Goal: Navigation & Orientation: Understand site structure

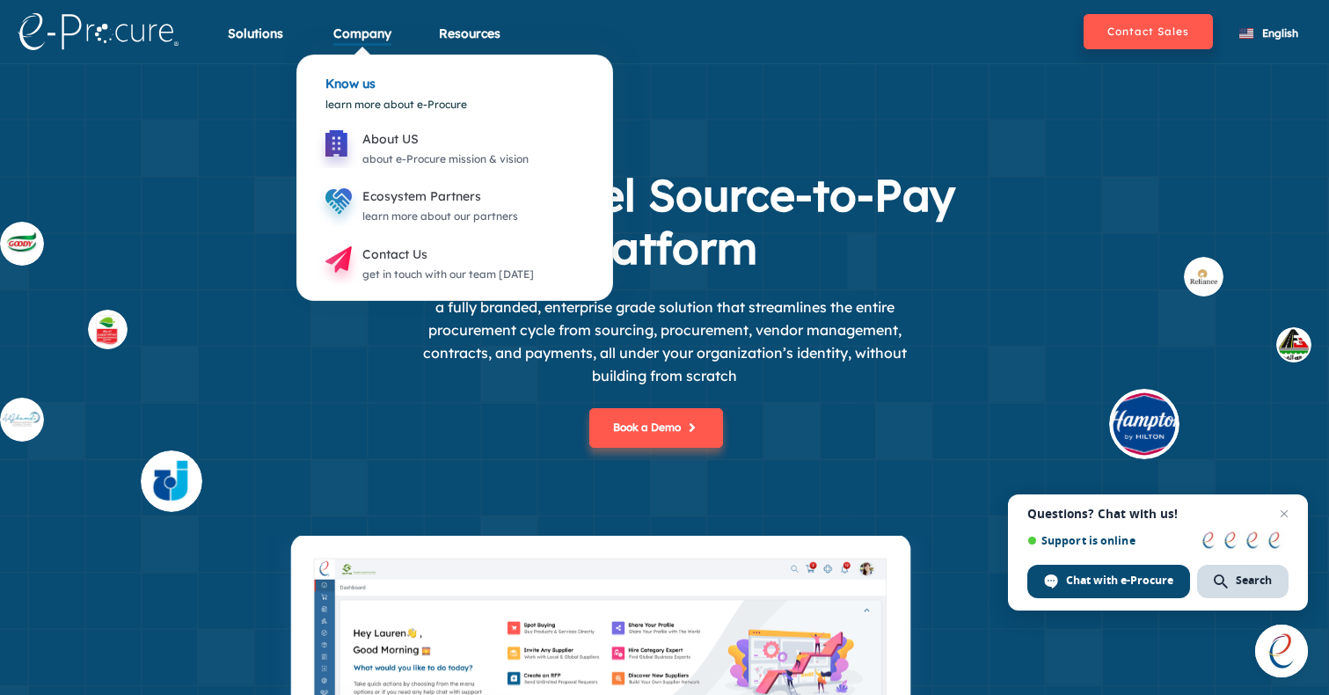
click at [375, 43] on div "Company" at bounding box center [362, 45] width 58 height 40
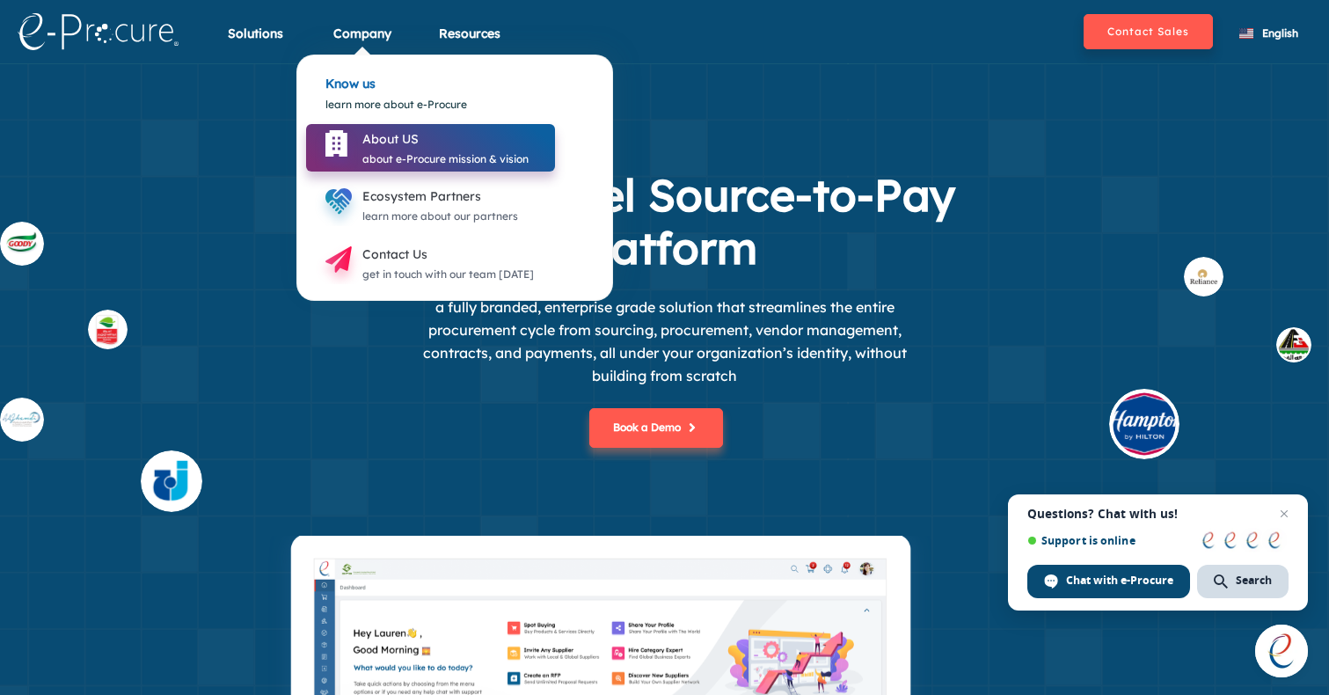
click at [407, 125] on div "About US about e-Procure mission & vision" at bounding box center [445, 146] width 166 height 46
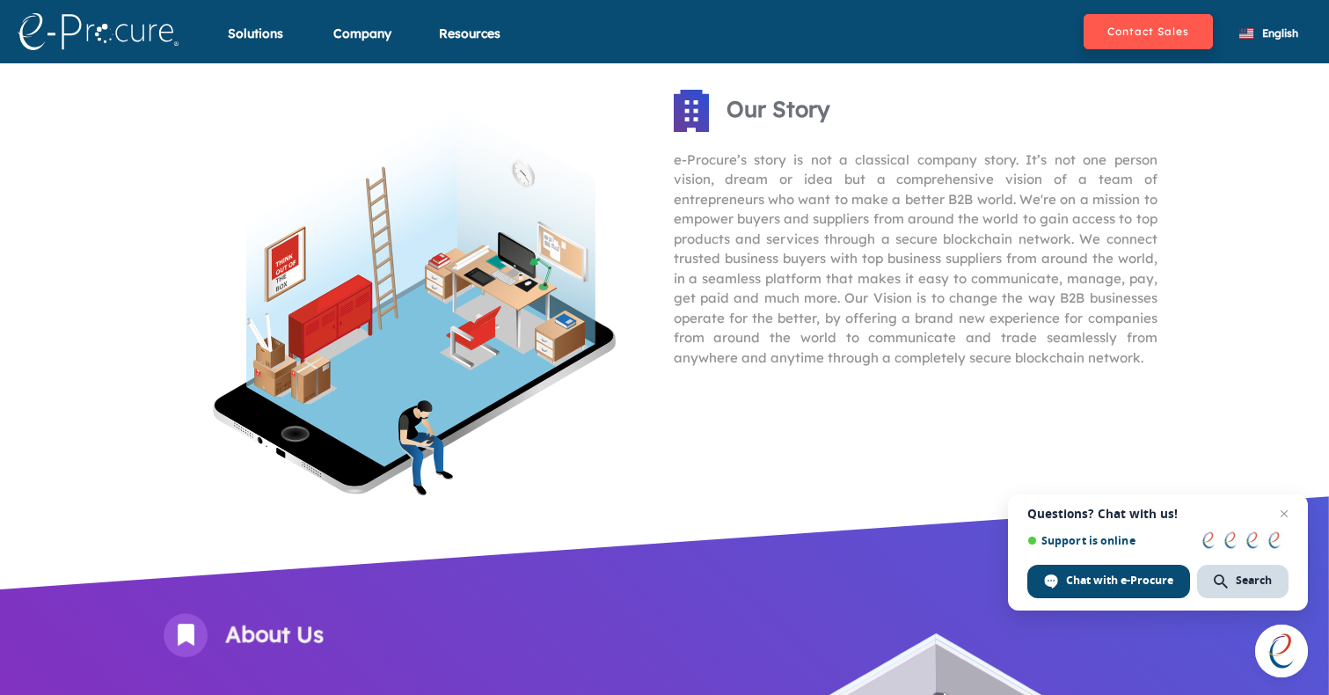
click at [120, 30] on img at bounding box center [98, 31] width 161 height 37
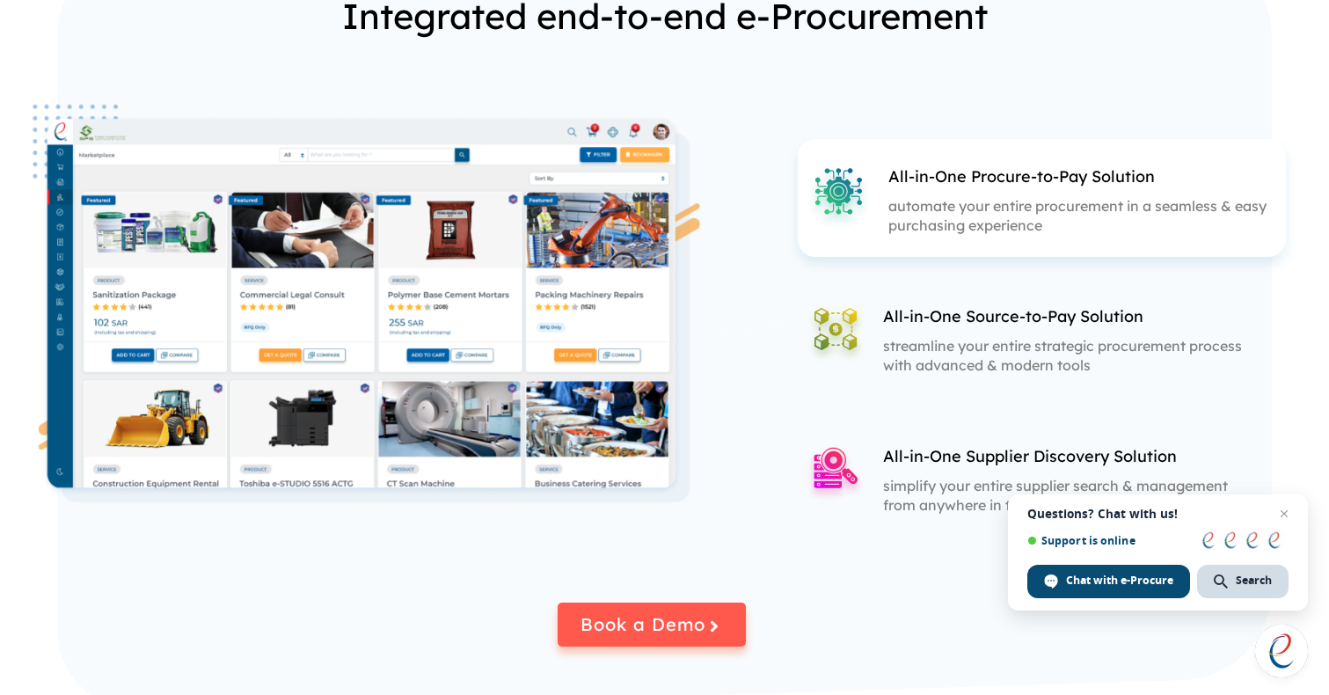
scroll to position [2126, 0]
click at [986, 373] on p "streamline your entire strategic procurement process with advanced & modern too…" at bounding box center [1064, 354] width 362 height 39
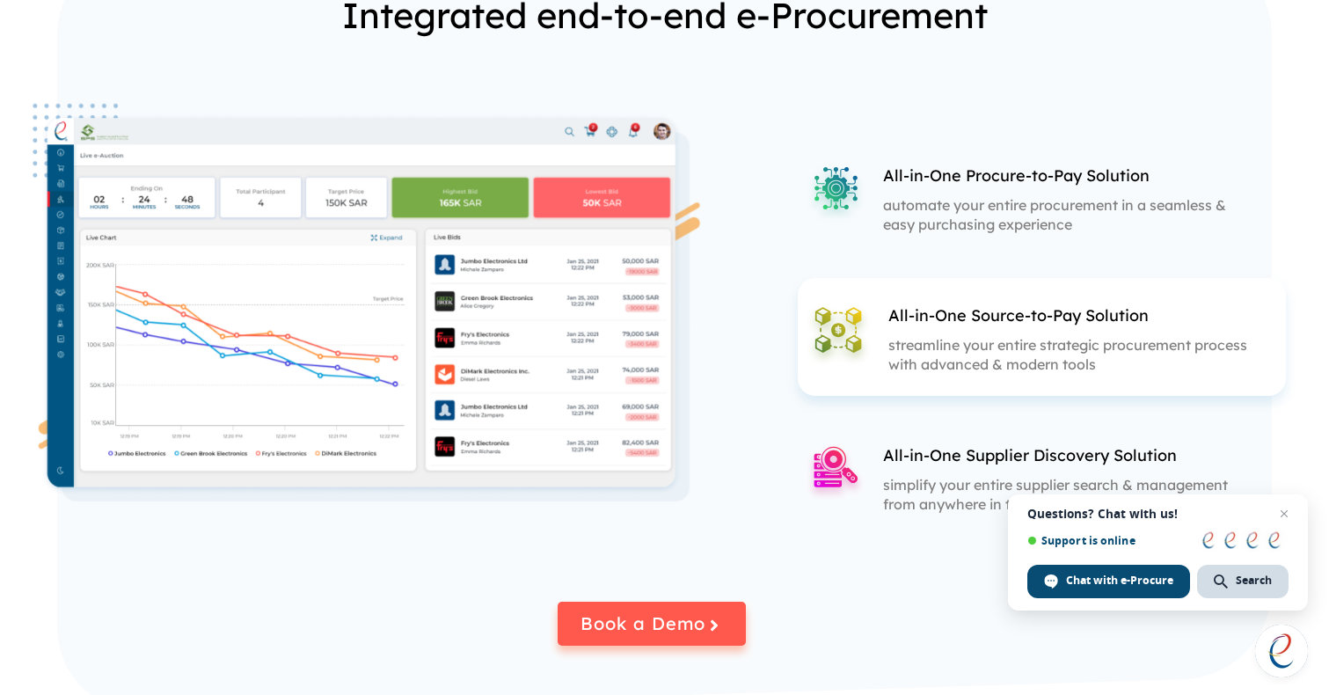
click at [939, 441] on div "All-in-One Supplier Discovery Solution simplify your entire supplier search & m…" at bounding box center [1025, 477] width 456 height 118
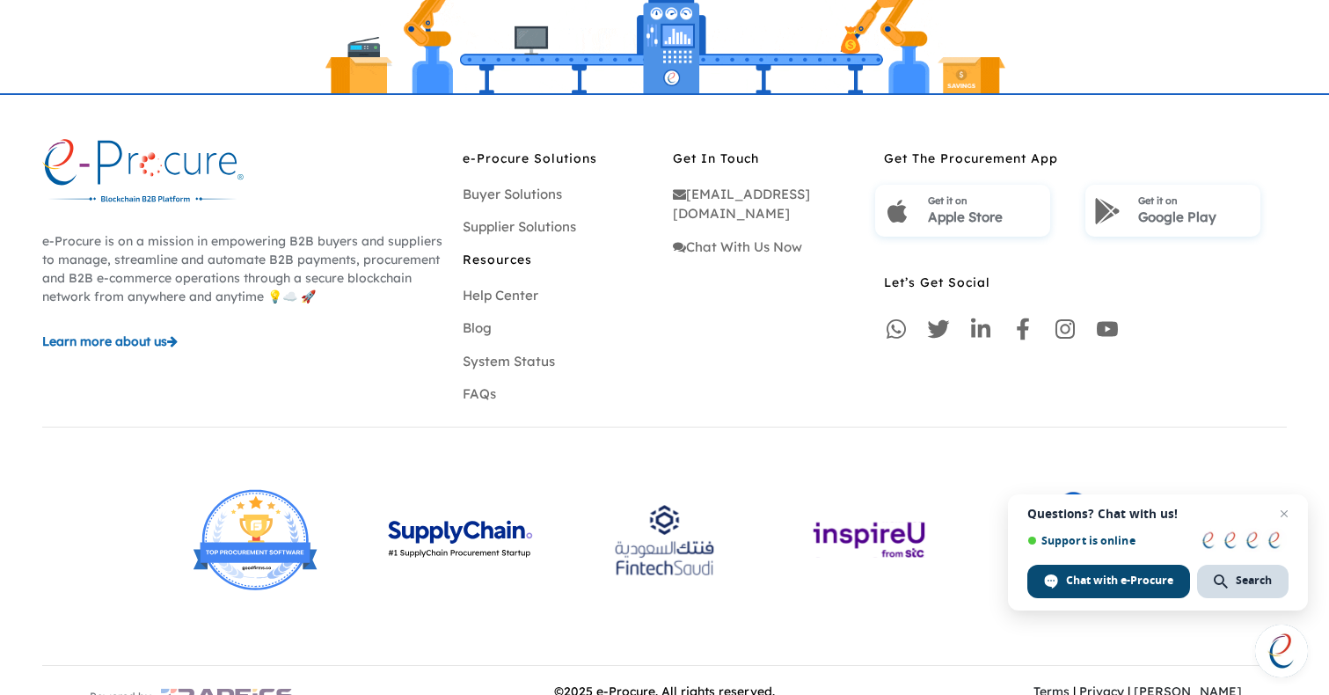
scroll to position [5172, 0]
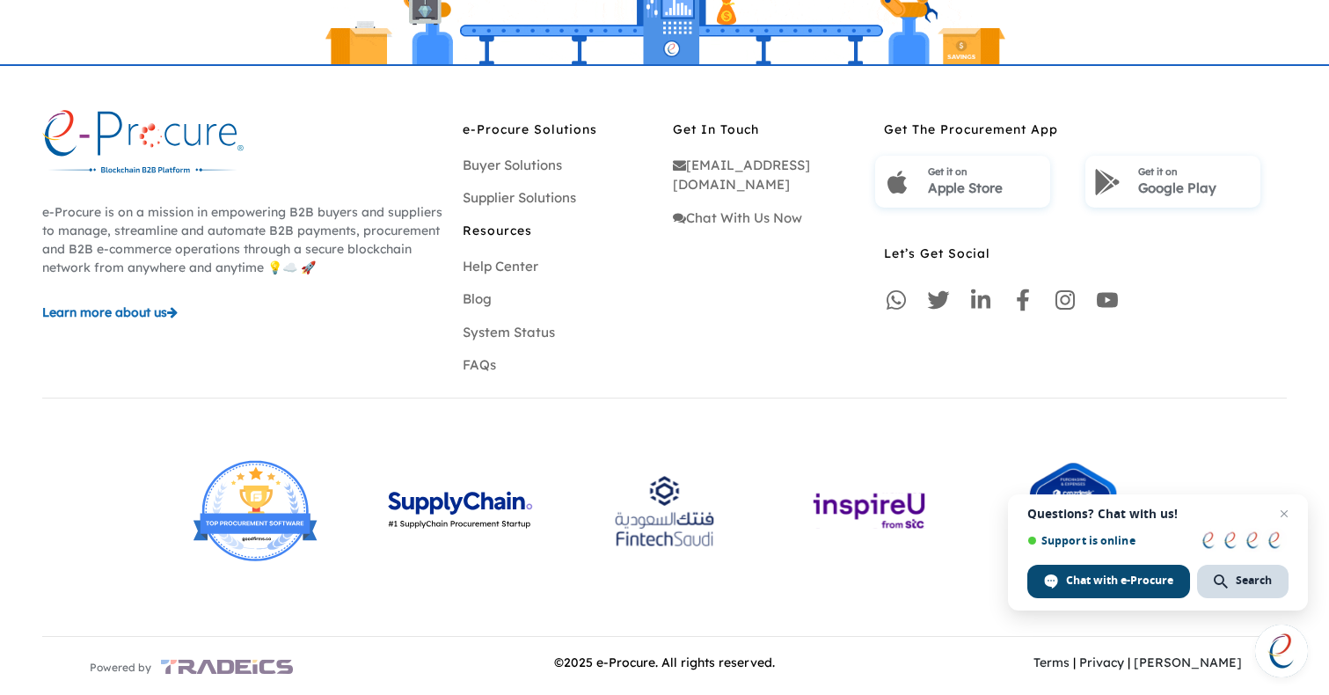
click at [241, 667] on img at bounding box center [227, 666] width 132 height 33
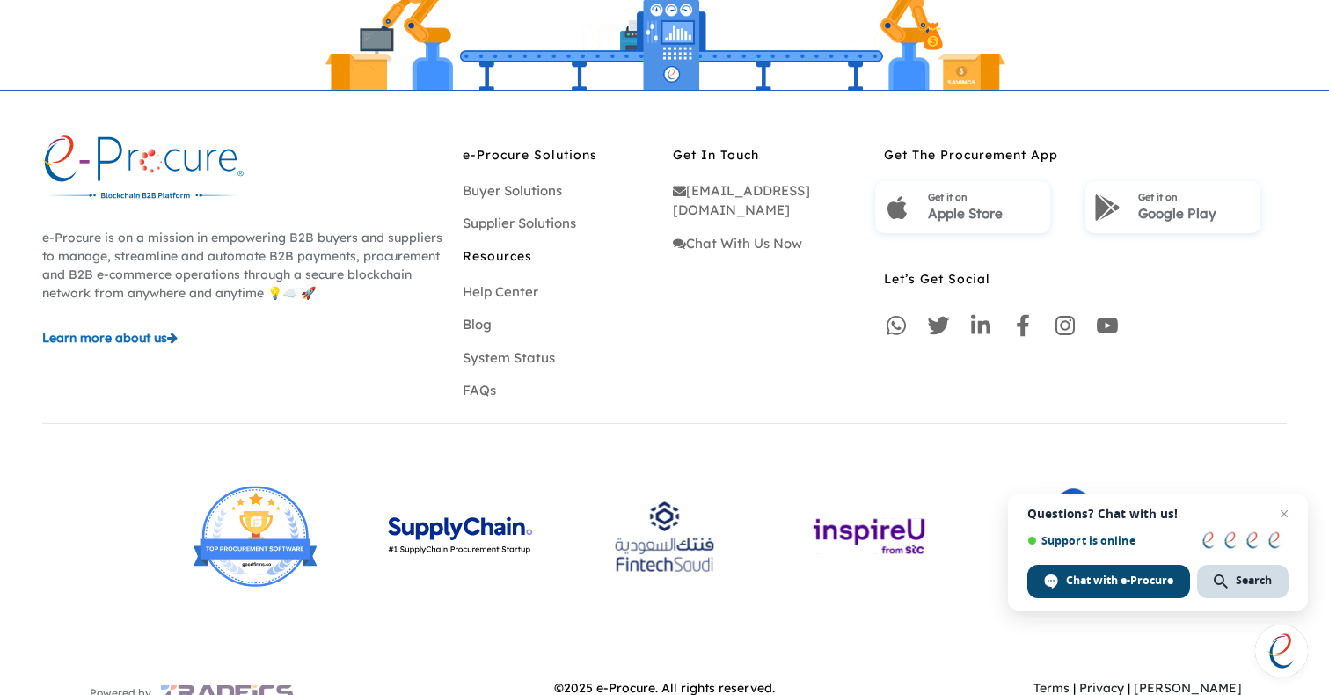
scroll to position [5147, 0]
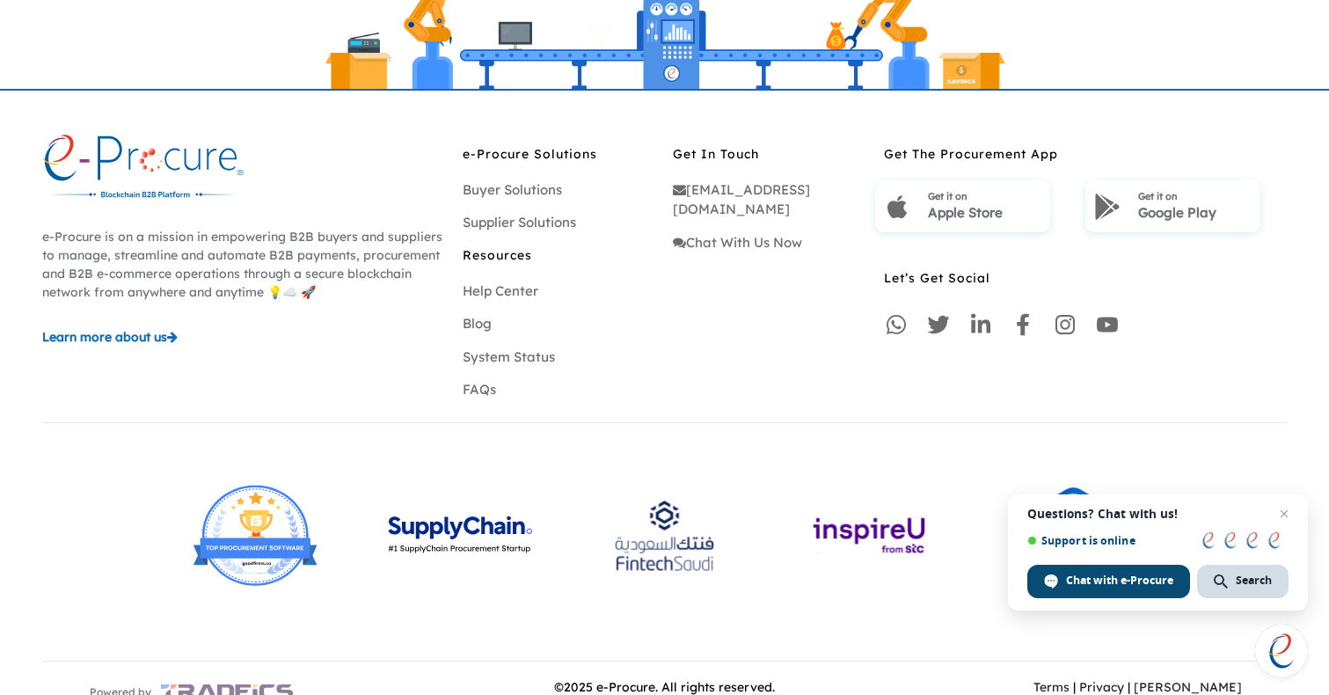
click at [442, 545] on img at bounding box center [460, 535] width 187 height 119
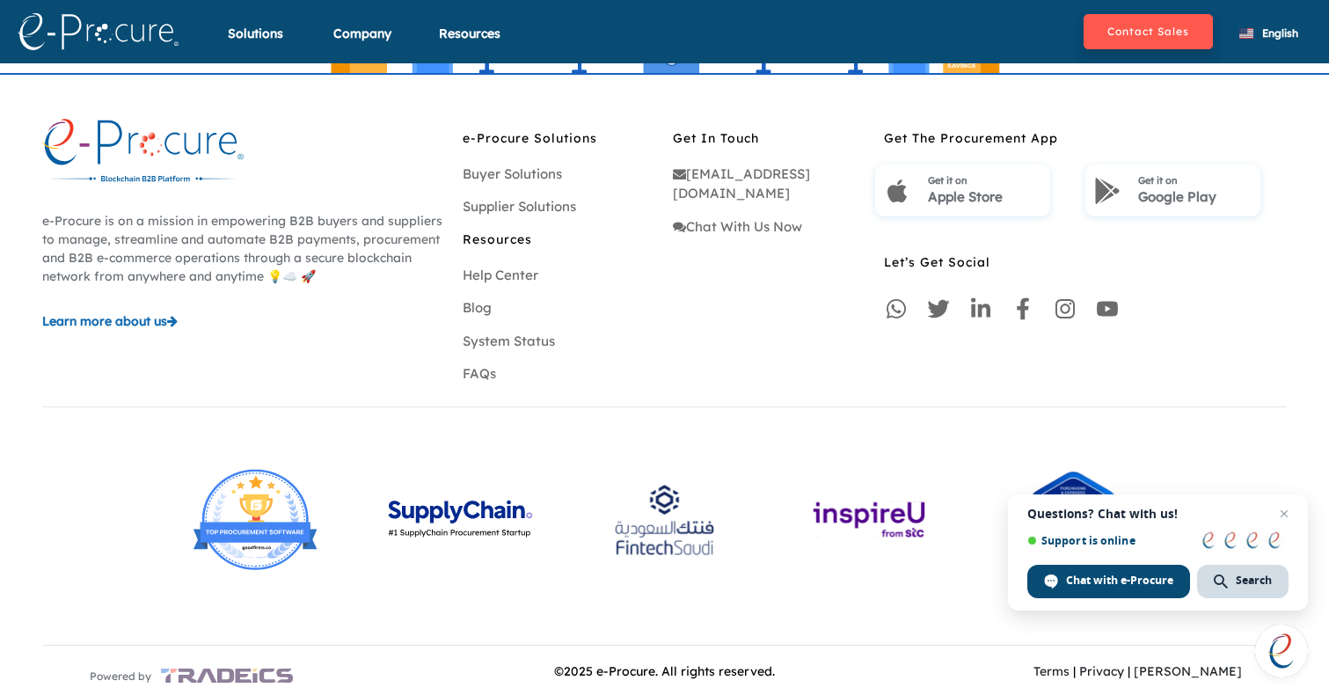
scroll to position [5172, 0]
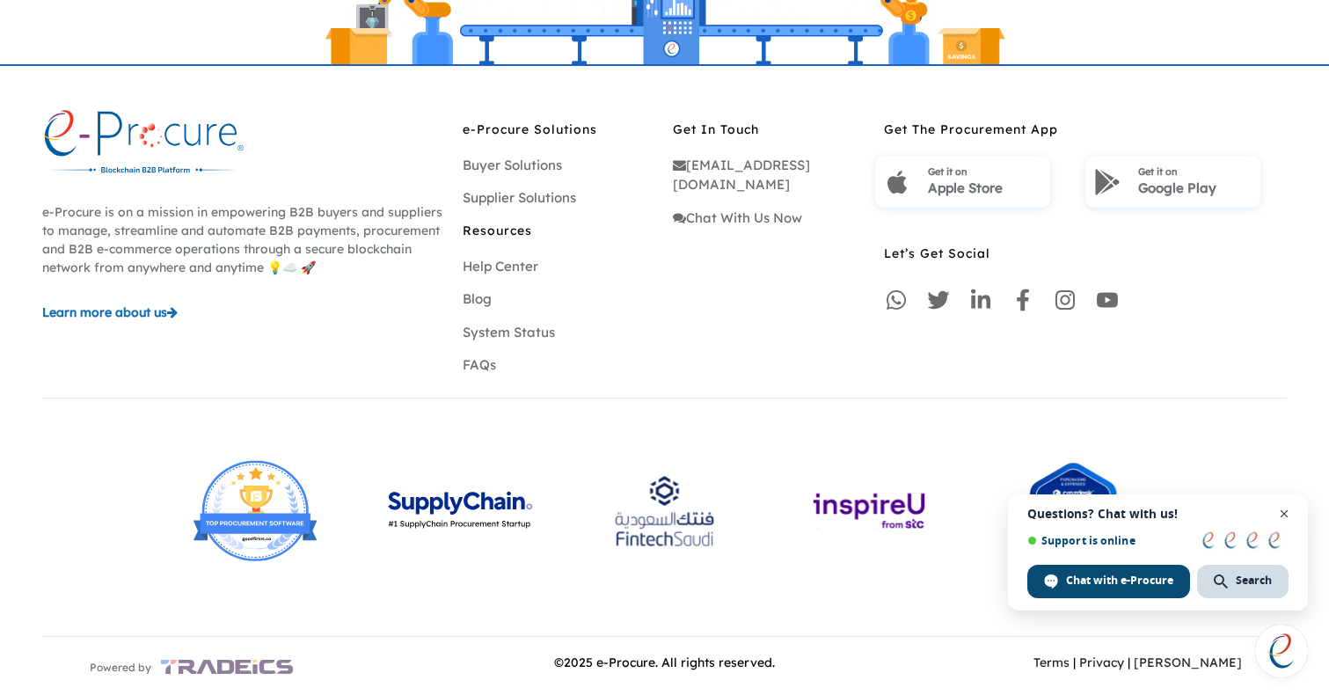
click at [1285, 516] on span "Open chat" at bounding box center [1284, 514] width 22 height 22
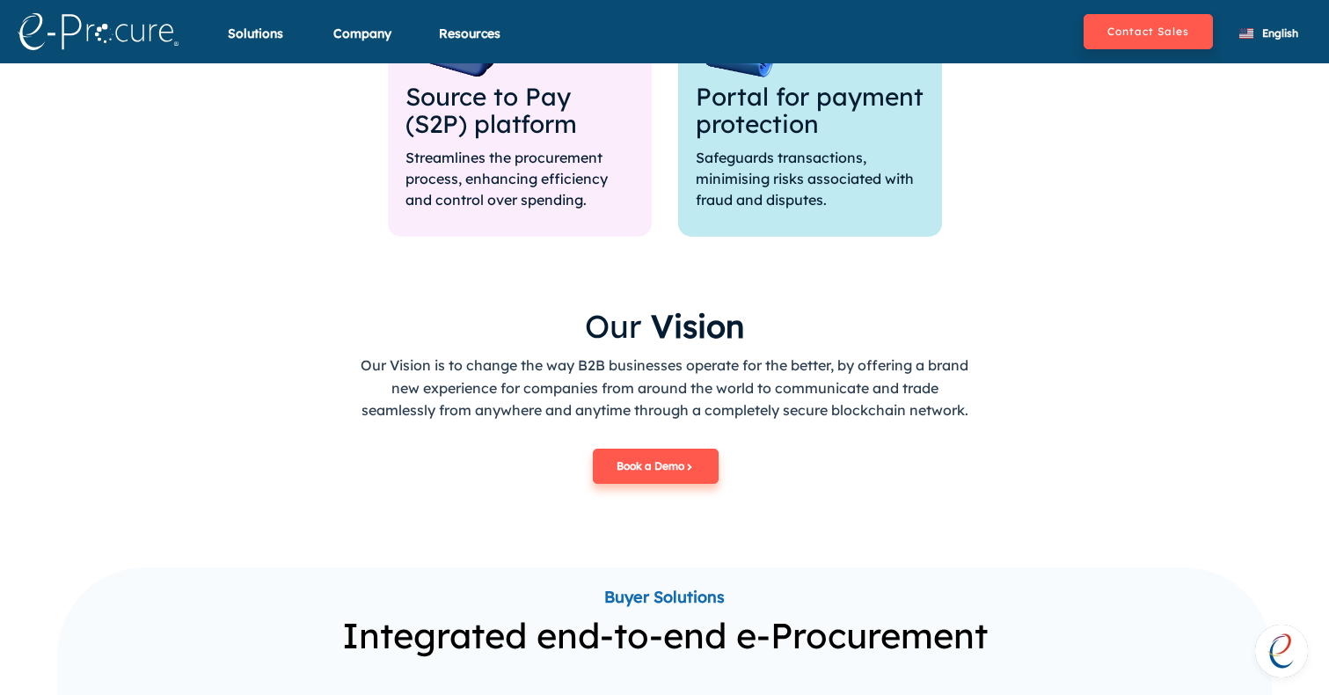
scroll to position [0, 0]
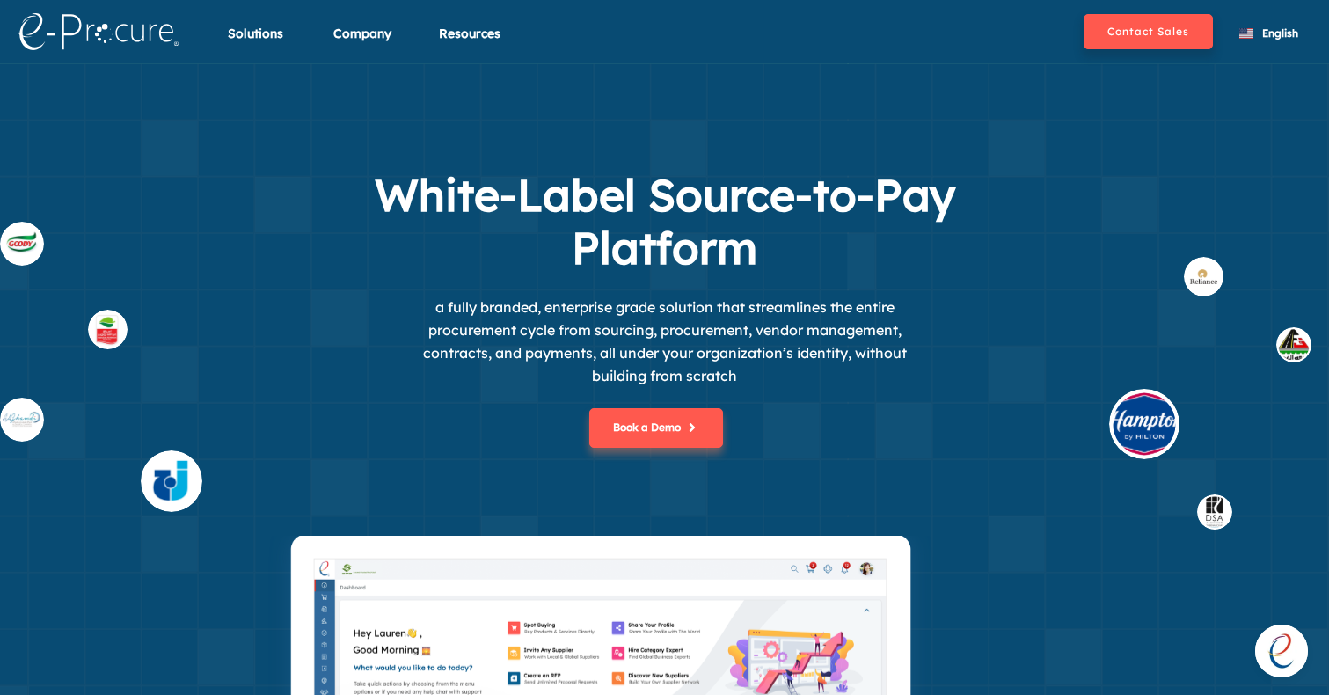
click at [464, 452] on div "Book a Demo" at bounding box center [665, 461] width 800 height 149
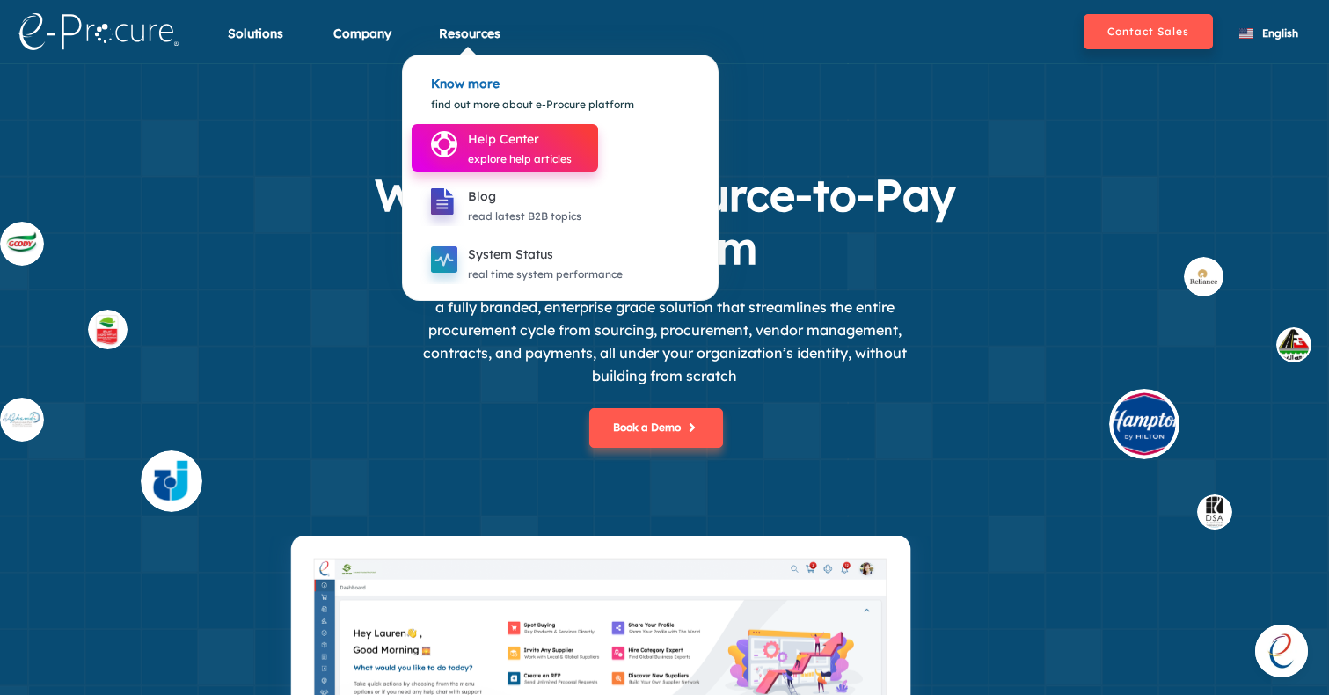
click at [494, 135] on div "Help Center" at bounding box center [520, 138] width 104 height 21
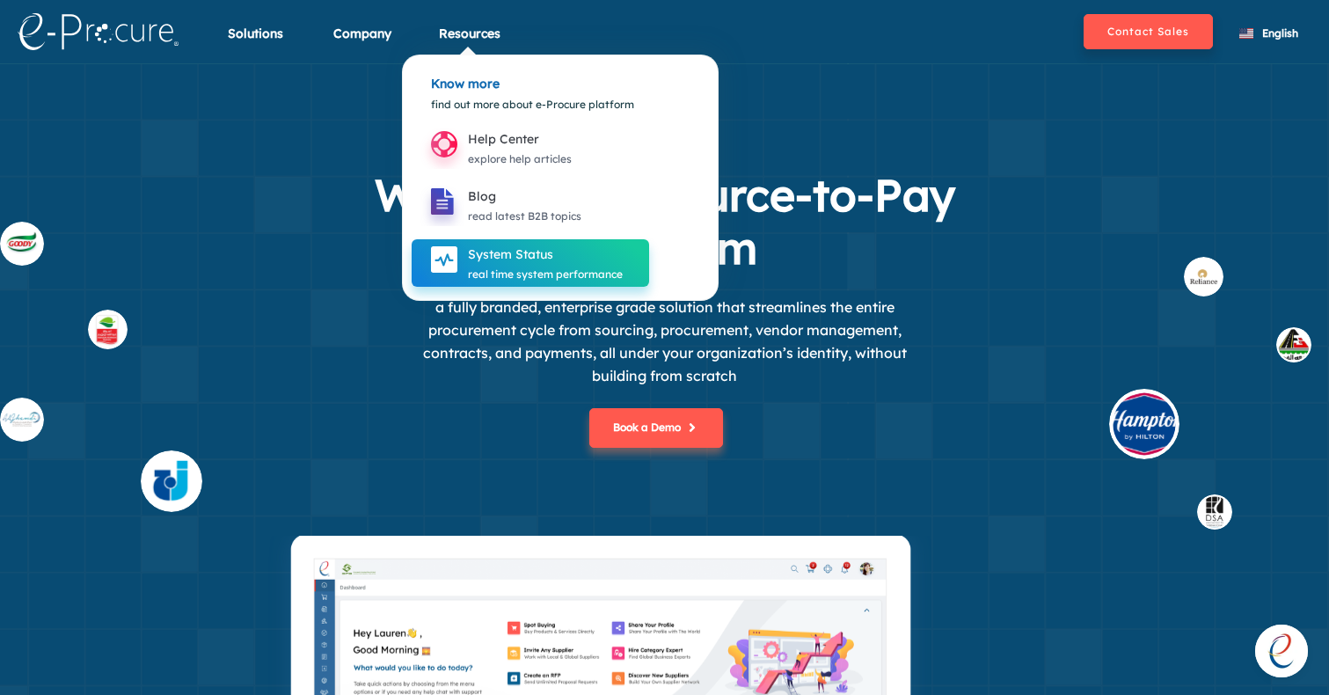
click at [517, 261] on div "System Status" at bounding box center [545, 254] width 155 height 21
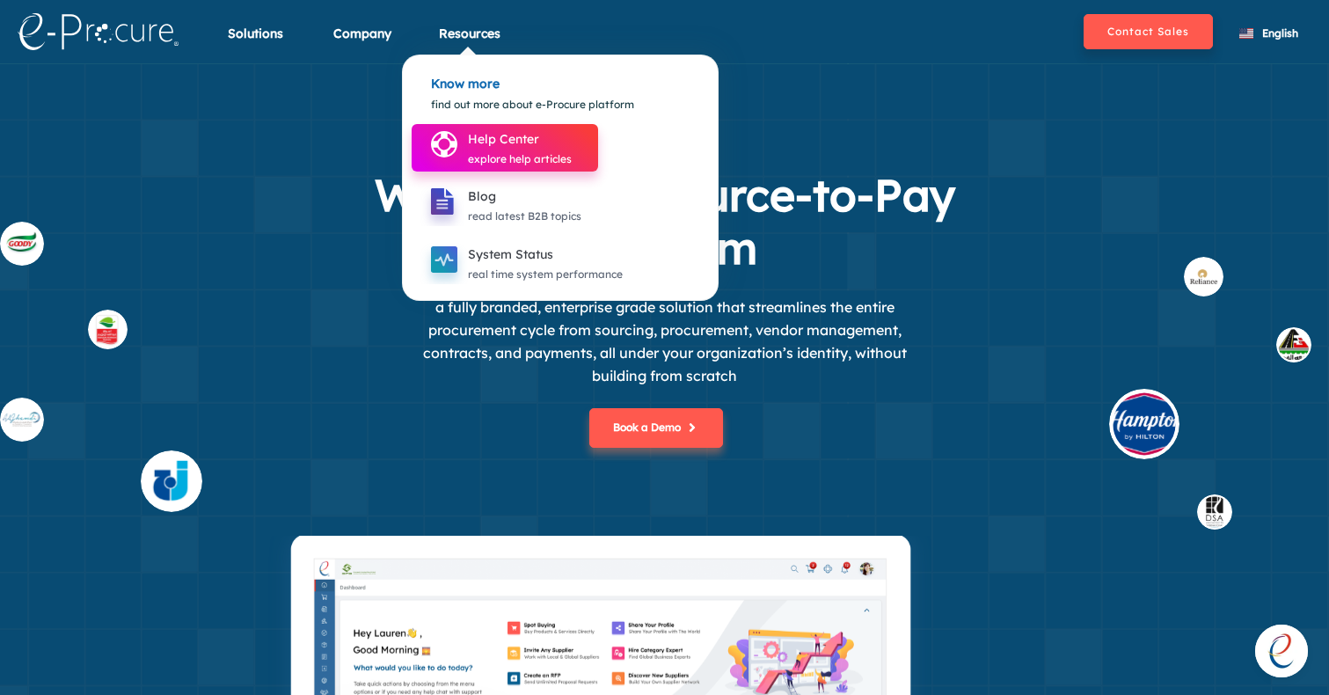
click at [477, 148] on div "Help Center" at bounding box center [520, 138] width 104 height 21
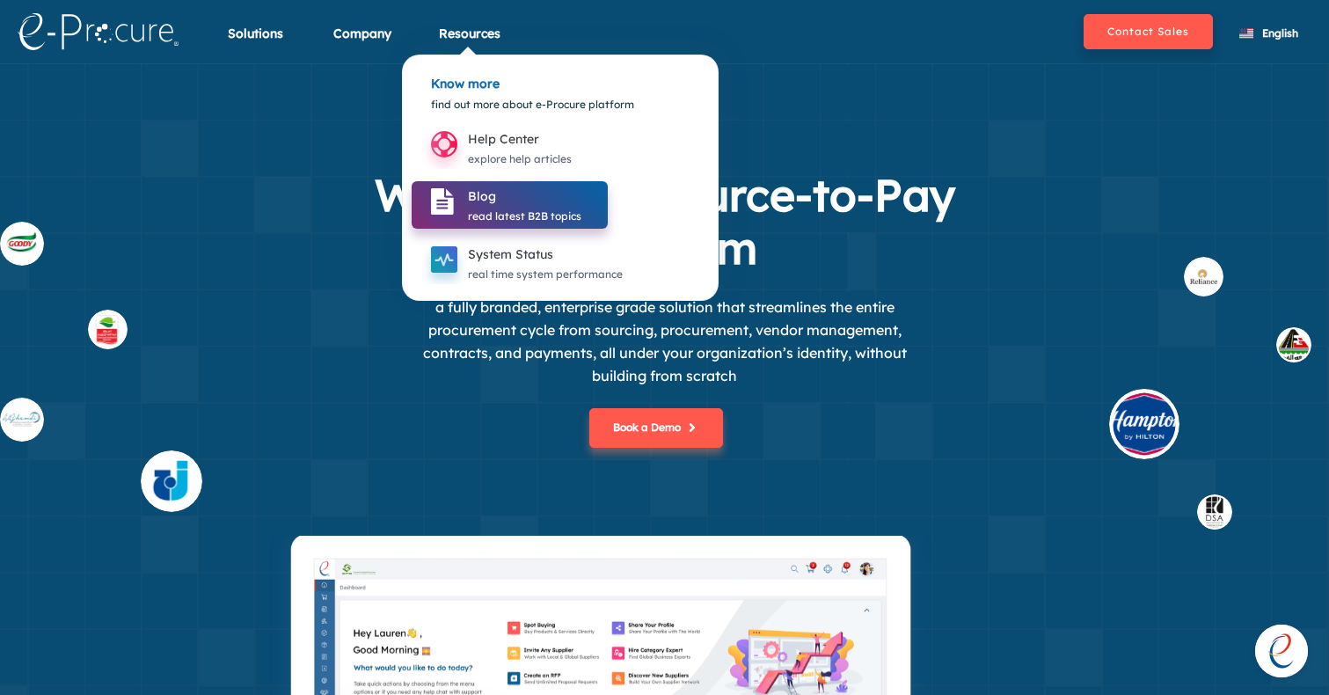
click at [506, 193] on div "Blog" at bounding box center [524, 196] width 113 height 21
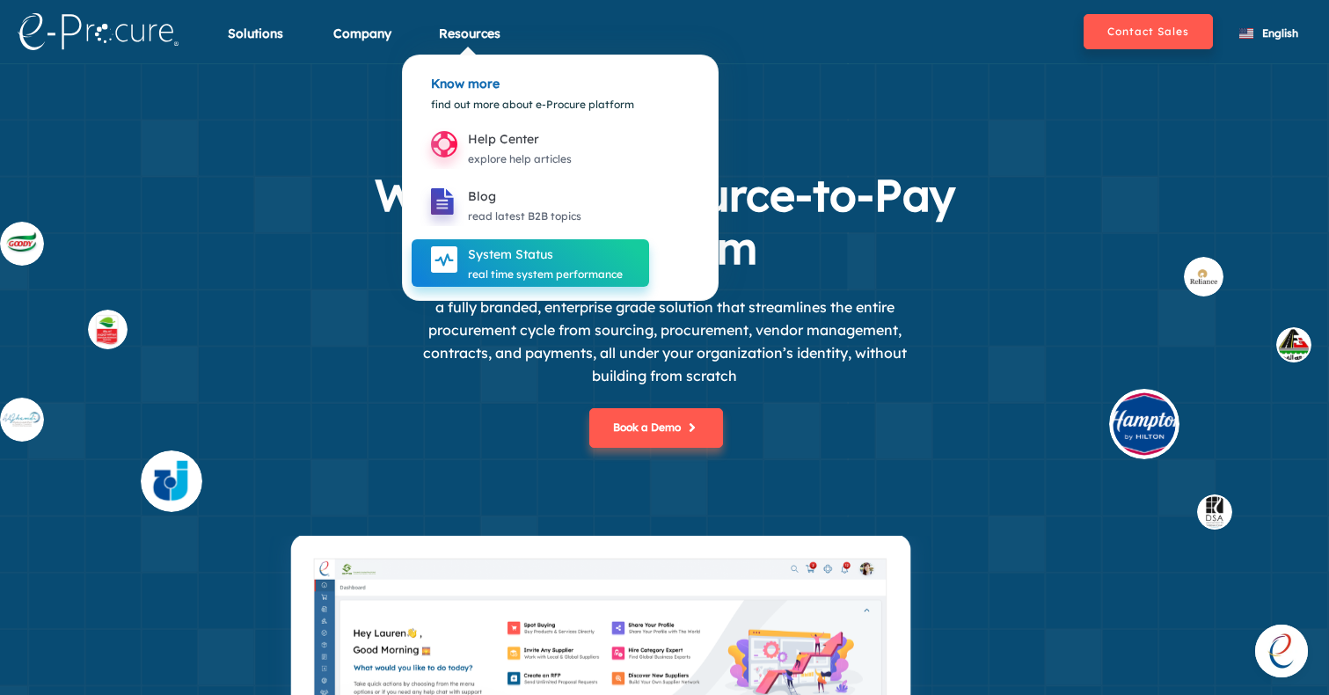
click at [535, 242] on div "System Status real time system performance" at bounding box center [545, 261] width 155 height 46
